Goal: Information Seeking & Learning: Learn about a topic

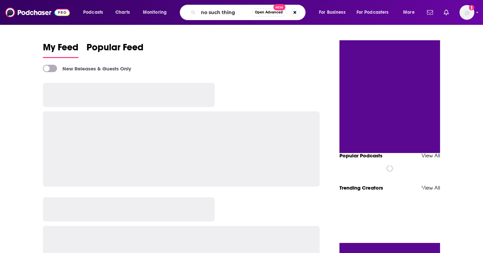
type input "no such thing"
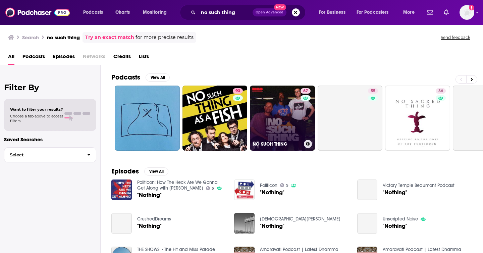
click at [280, 104] on link "67 NO SUCH THING" at bounding box center [282, 118] width 65 height 65
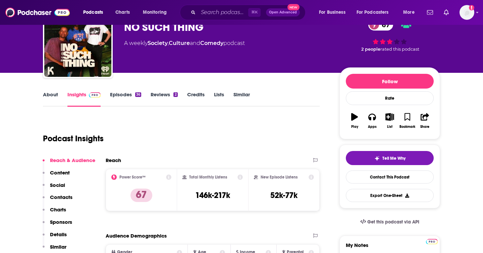
scroll to position [54, 0]
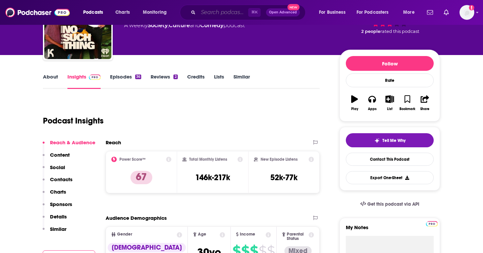
click at [215, 13] on input "Search podcasts, credits, & more..." at bounding box center [223, 12] width 50 height 11
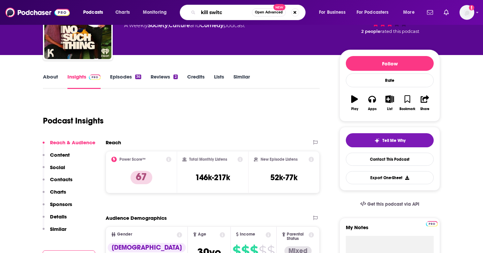
type input "kill switch"
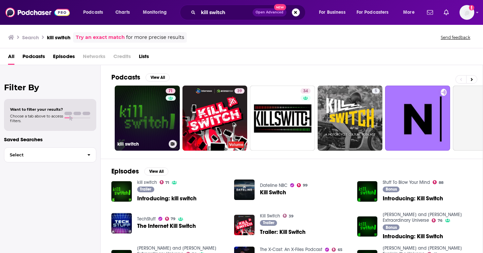
click at [146, 104] on link "71 kill switch" at bounding box center [147, 118] width 65 height 65
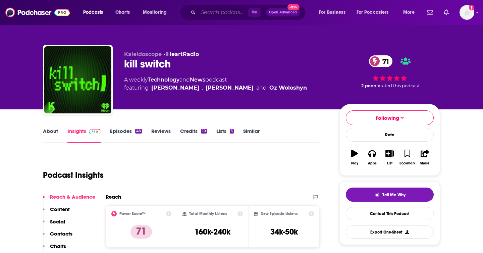
click at [210, 11] on input "Search podcasts, credits, & more..." at bounding box center [223, 12] width 50 height 11
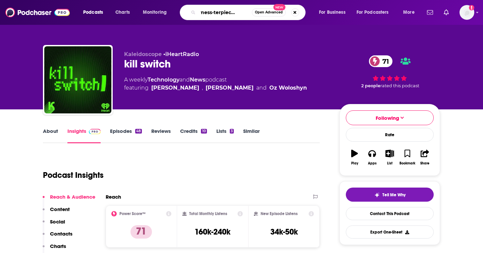
type input "hot mess-terpiece theatre"
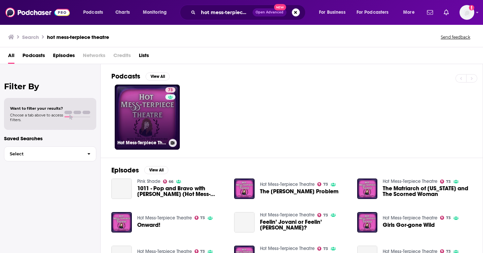
click at [156, 119] on link "73 Hot Mess-Terpiece Theatre" at bounding box center [147, 117] width 65 height 65
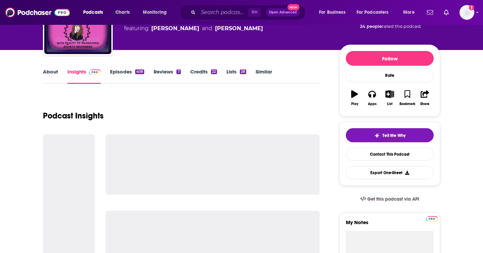
scroll to position [107, 0]
